Goal: Find specific page/section: Find specific page/section

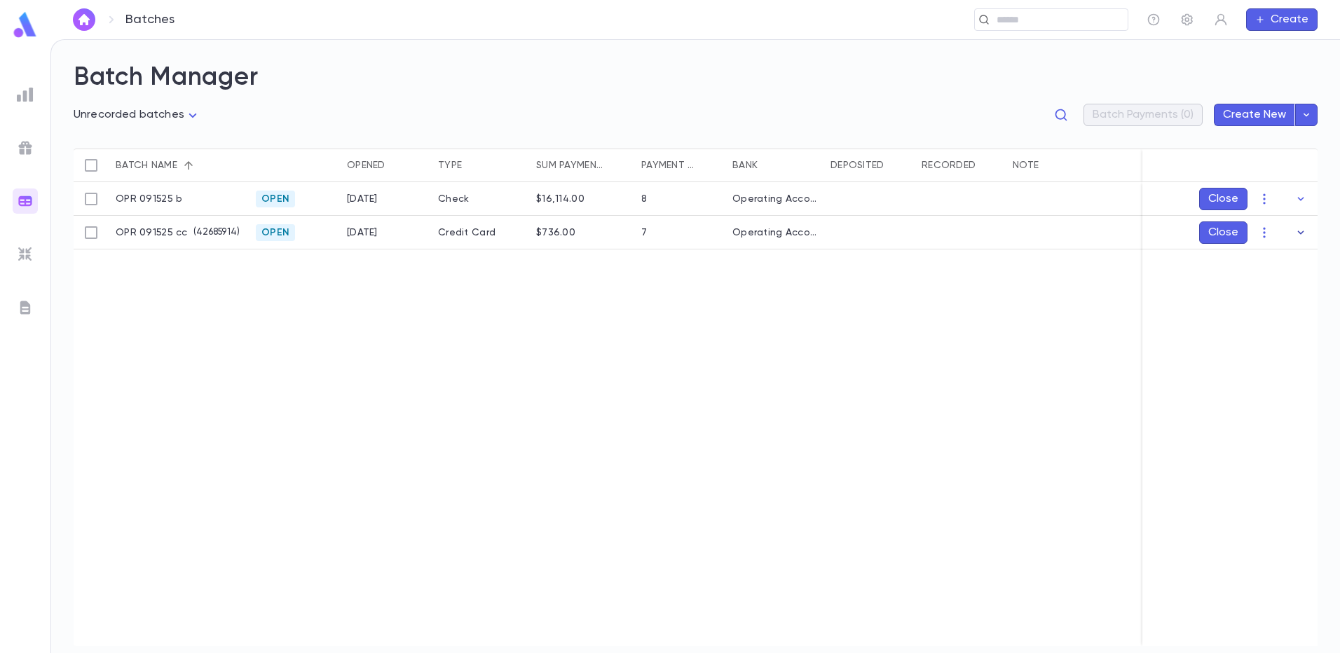
click at [1303, 231] on icon "button" at bounding box center [1301, 233] width 6 height 4
